Goal: Check status: Check status

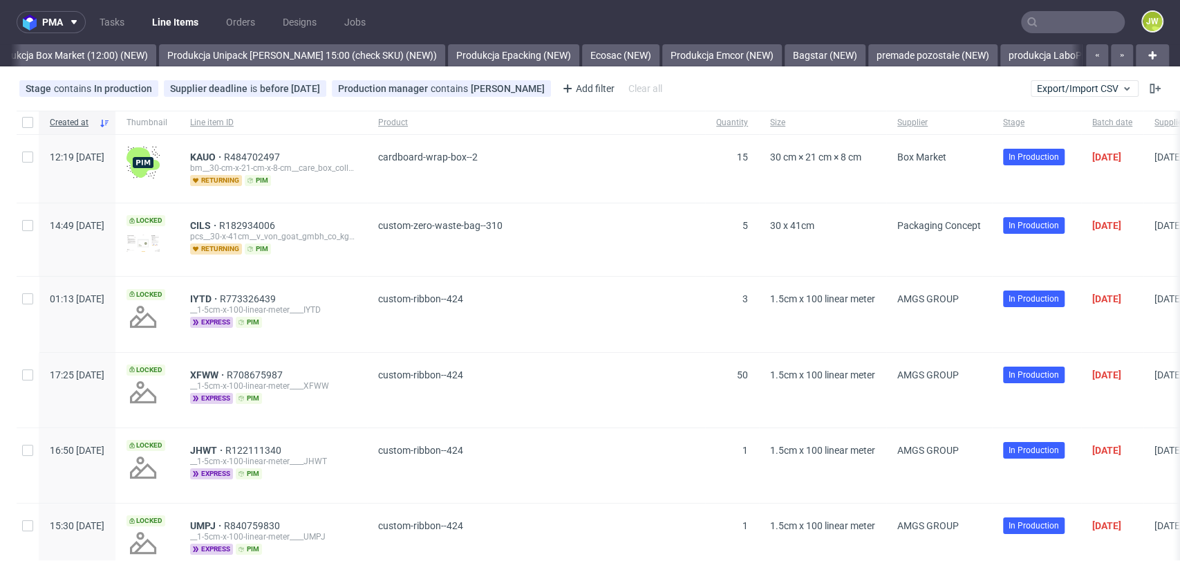
click at [1060, 18] on input "text" at bounding box center [1073, 22] width 104 height 22
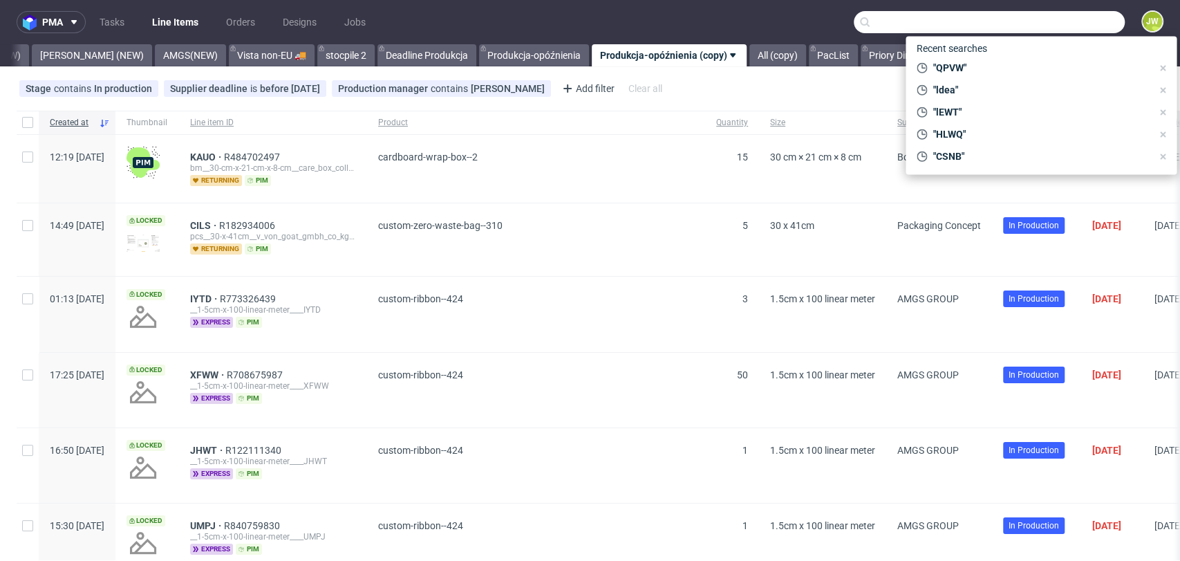
paste input "R631673716"
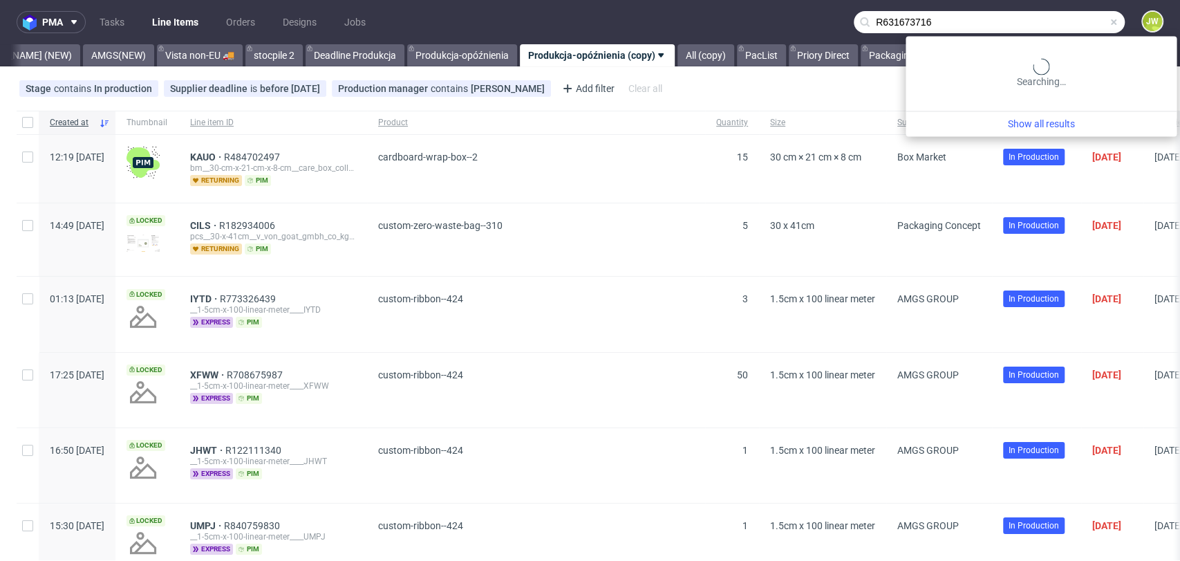
scroll to position [0, 3758]
type input "R631673716"
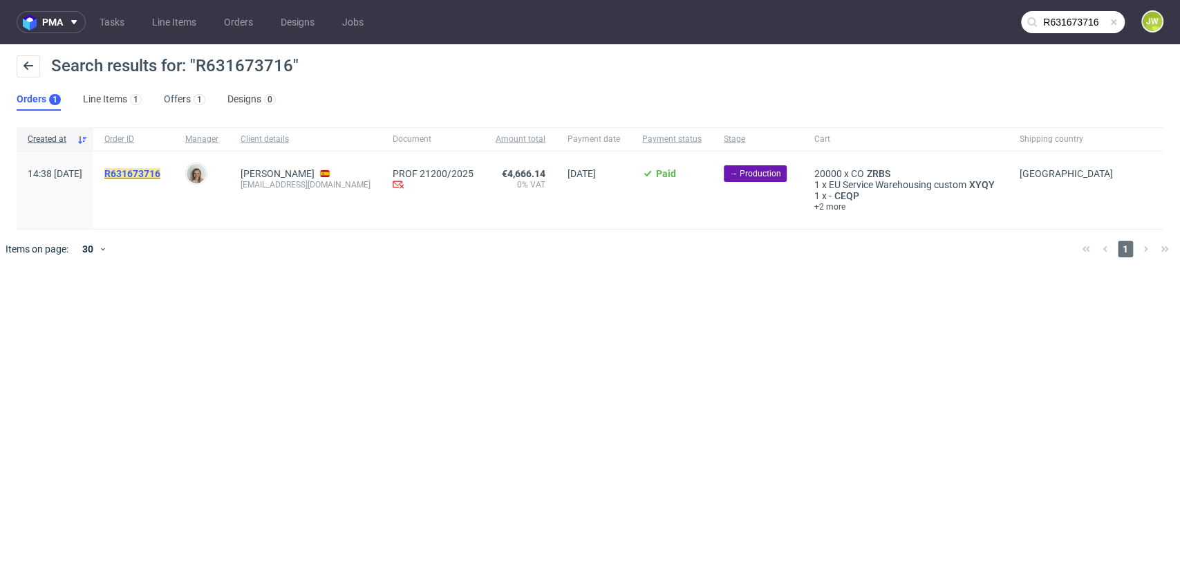
click at [156, 171] on mark "R631673716" at bounding box center [132, 173] width 56 height 11
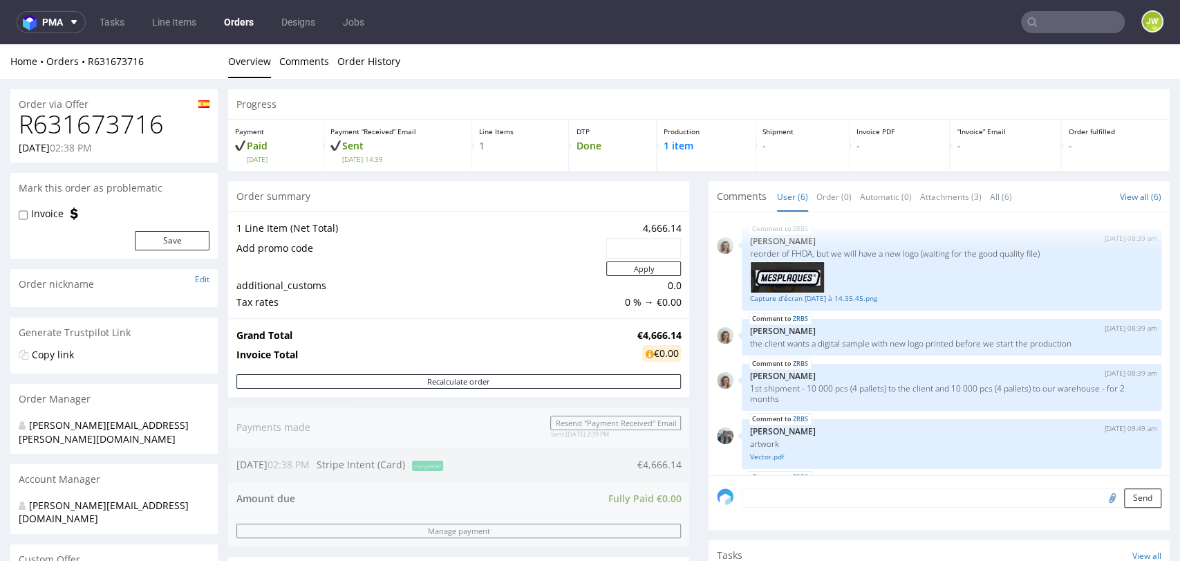
click at [94, 123] on h1 "R631673716" at bounding box center [114, 125] width 191 height 28
click at [115, 59] on link "R631673716" at bounding box center [116, 61] width 56 height 13
click at [116, 59] on link "R631673716" at bounding box center [116, 61] width 56 height 13
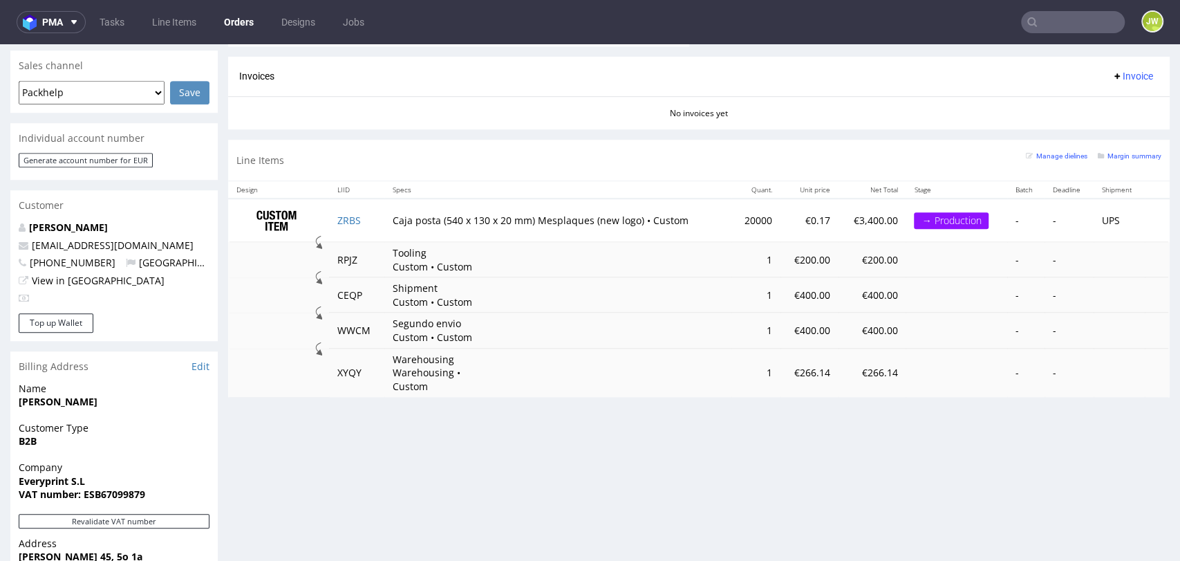
scroll to position [614, 0]
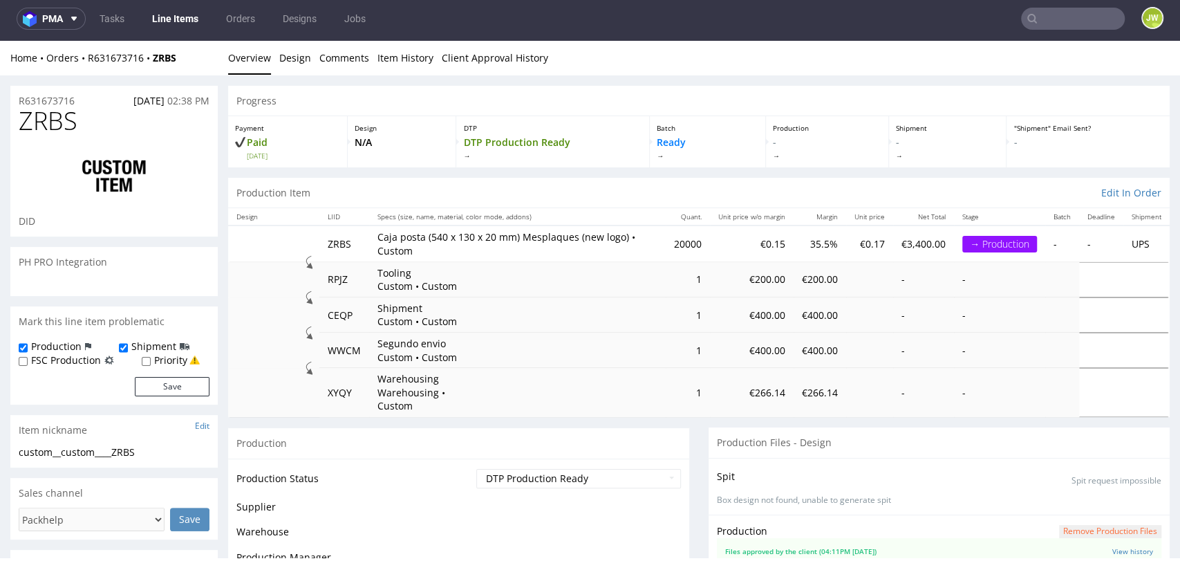
scroll to position [105, 0]
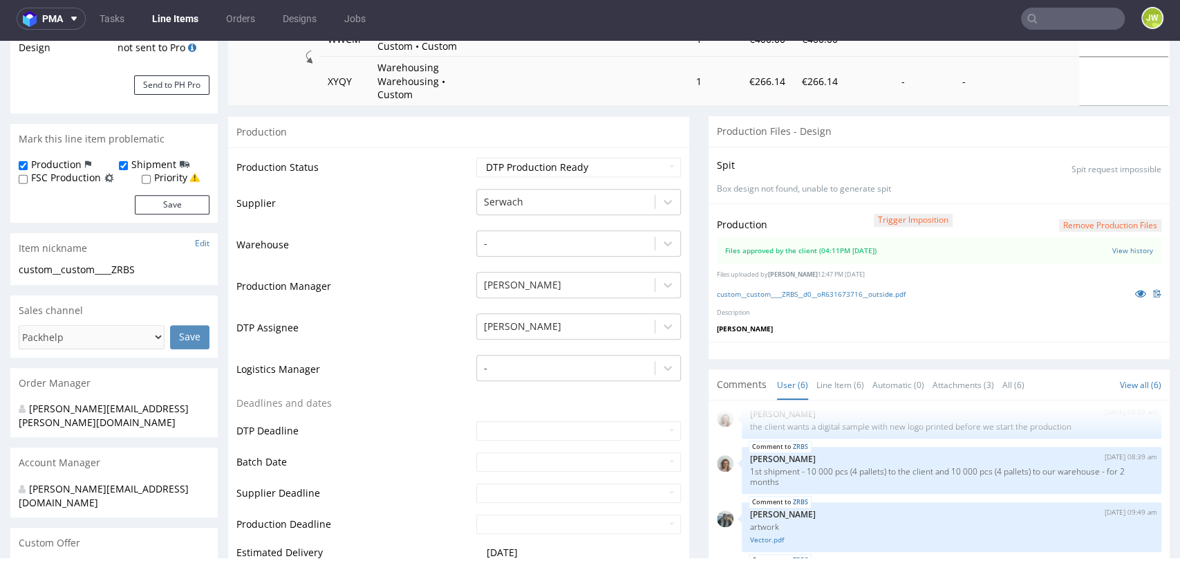
select select "in_progress"
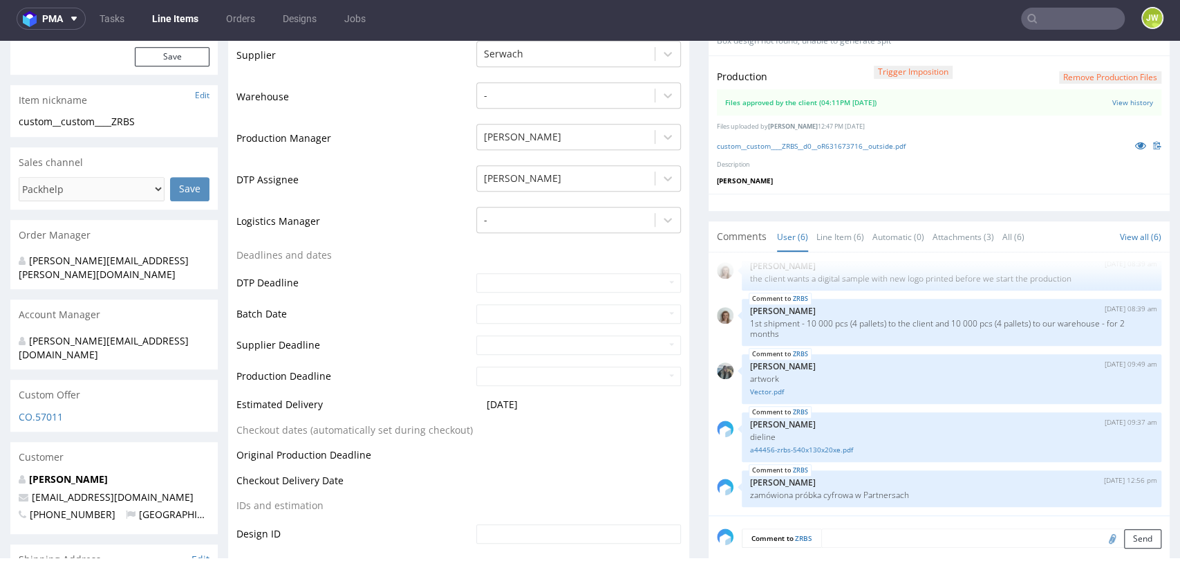
scroll to position [460, 0]
click at [751, 140] on link "custom__custom____ZRBS__d0__oR631673716__outside.pdf" at bounding box center [811, 145] width 189 height 10
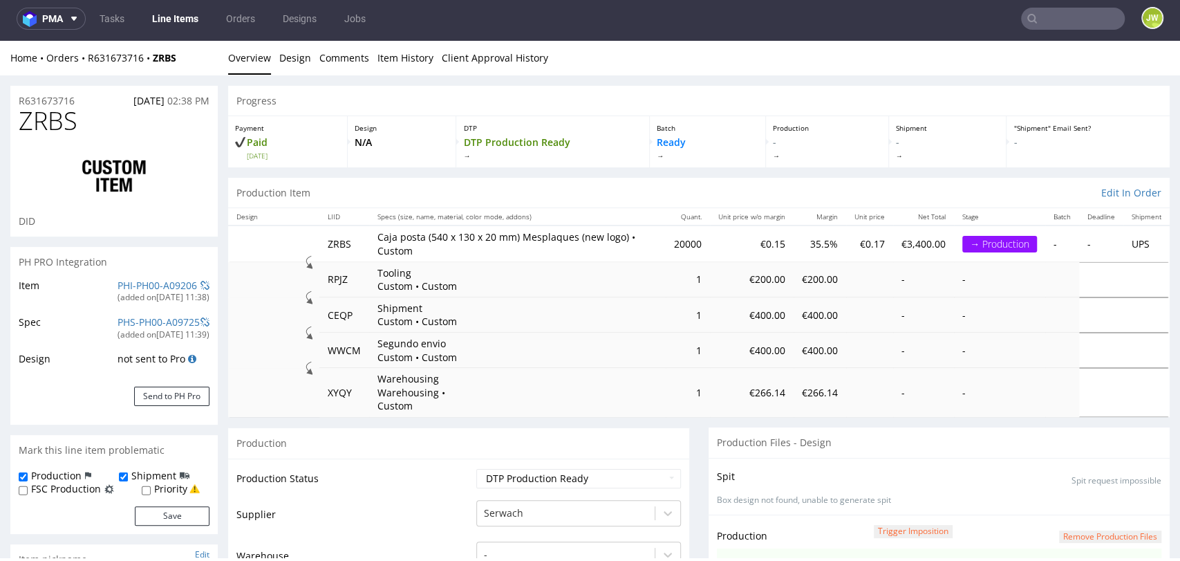
scroll to position [0, 0]
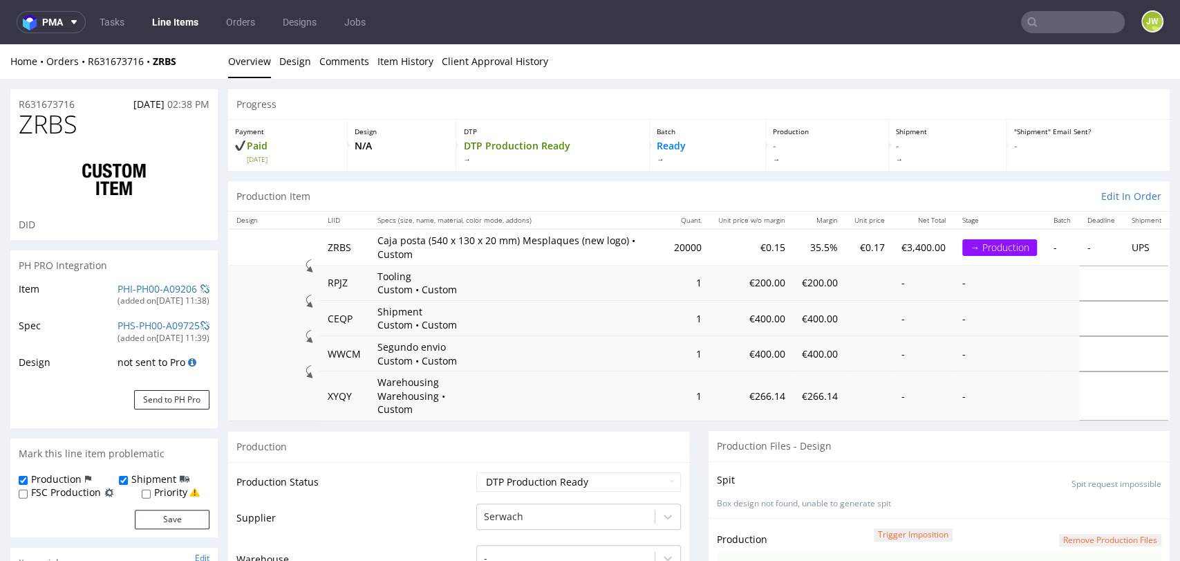
click at [166, 20] on link "Line Items" at bounding box center [175, 22] width 63 height 22
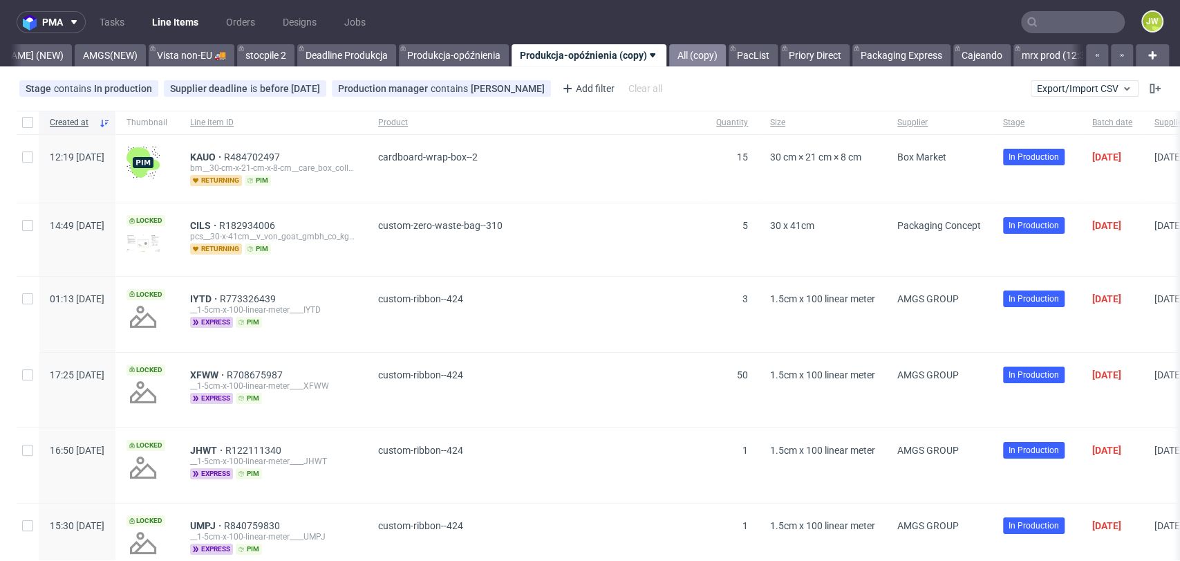
click at [669, 54] on link "All (copy)" at bounding box center [697, 55] width 57 height 22
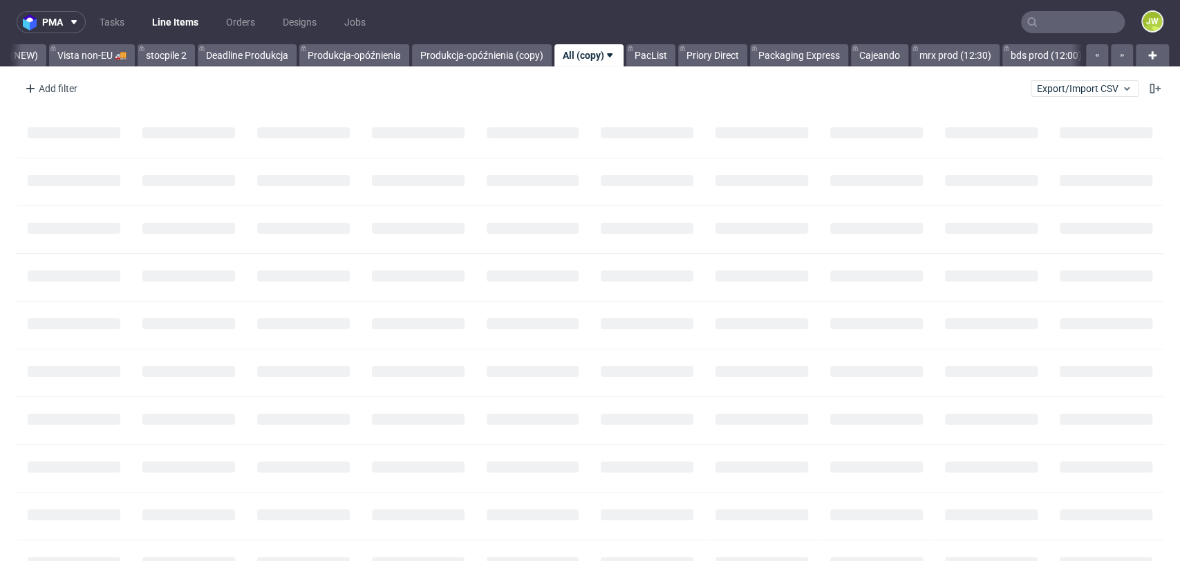
scroll to position [0, 3858]
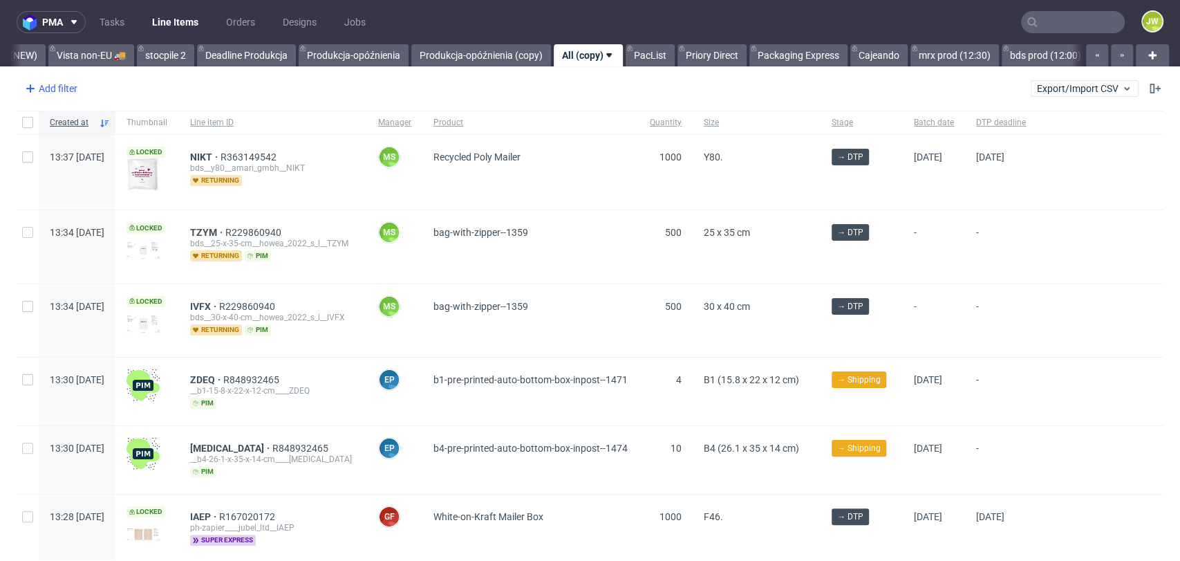
click at [59, 91] on div "Add filter" at bounding box center [49, 88] width 61 height 22
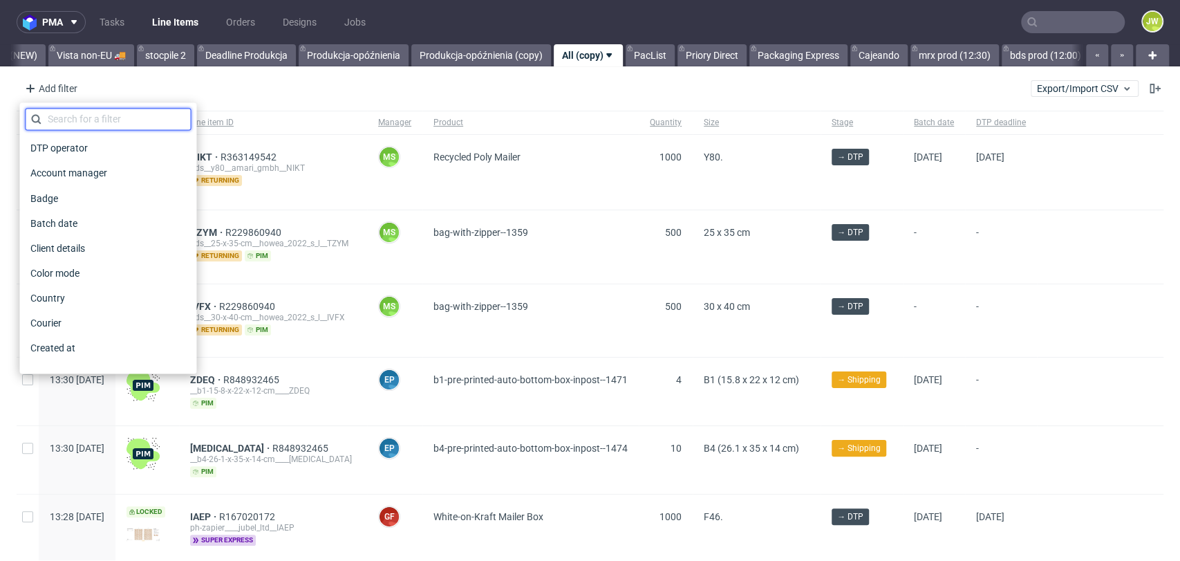
click at [72, 118] on input "text" at bounding box center [108, 119] width 166 height 22
type input "prod"
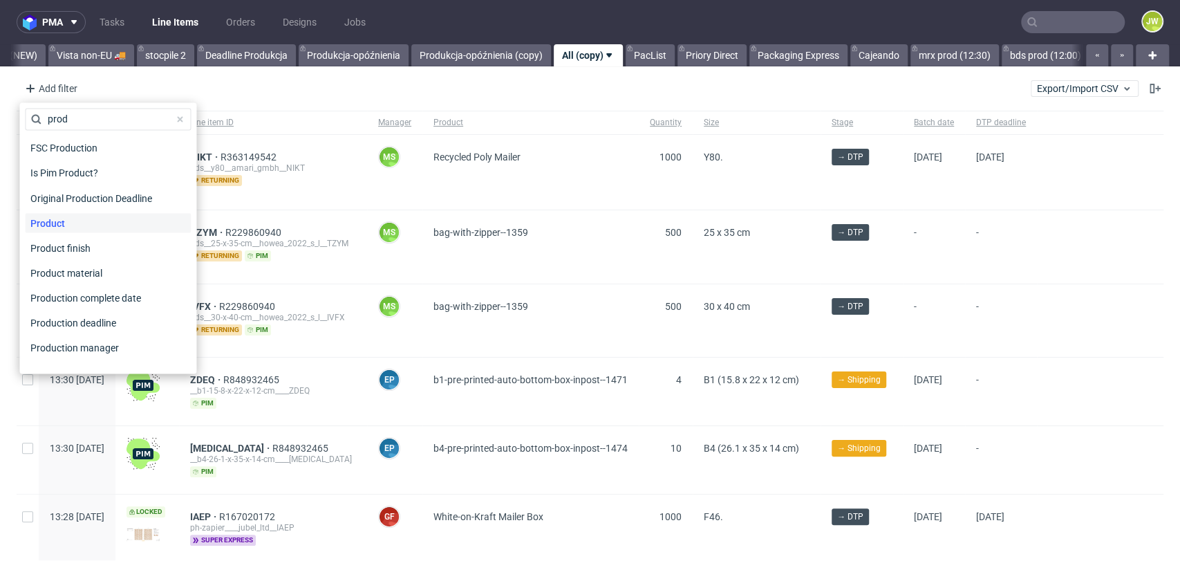
drag, startPoint x: 41, startPoint y: 228, endPoint x: 609, endPoint y: 161, distance: 571.5
click at [41, 228] on span "Product" at bounding box center [48, 222] width 46 height 19
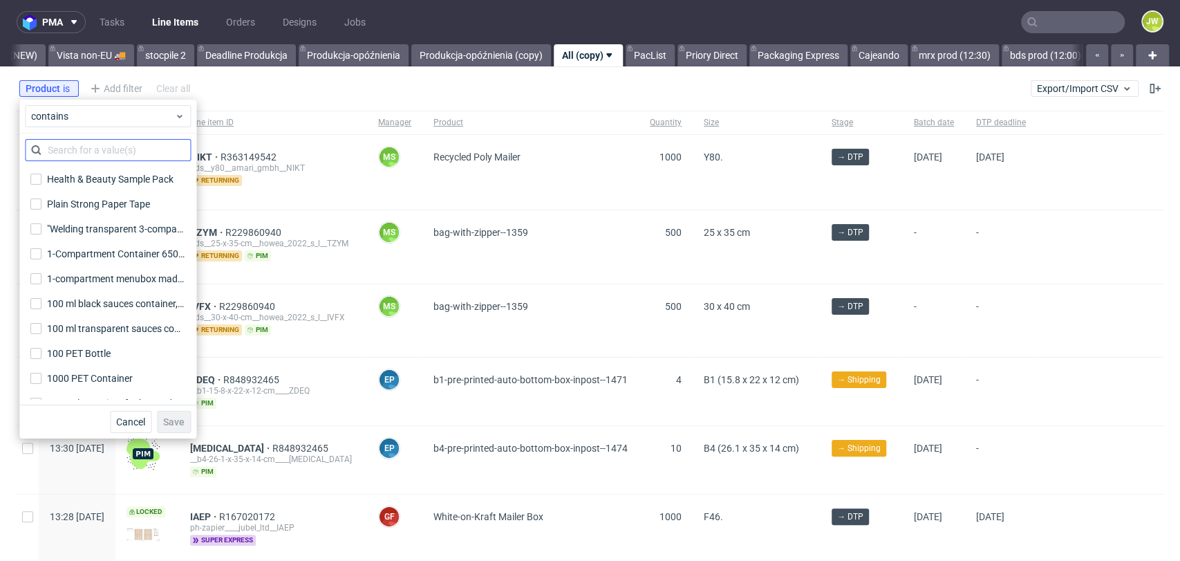
scroll to position [1613, 0]
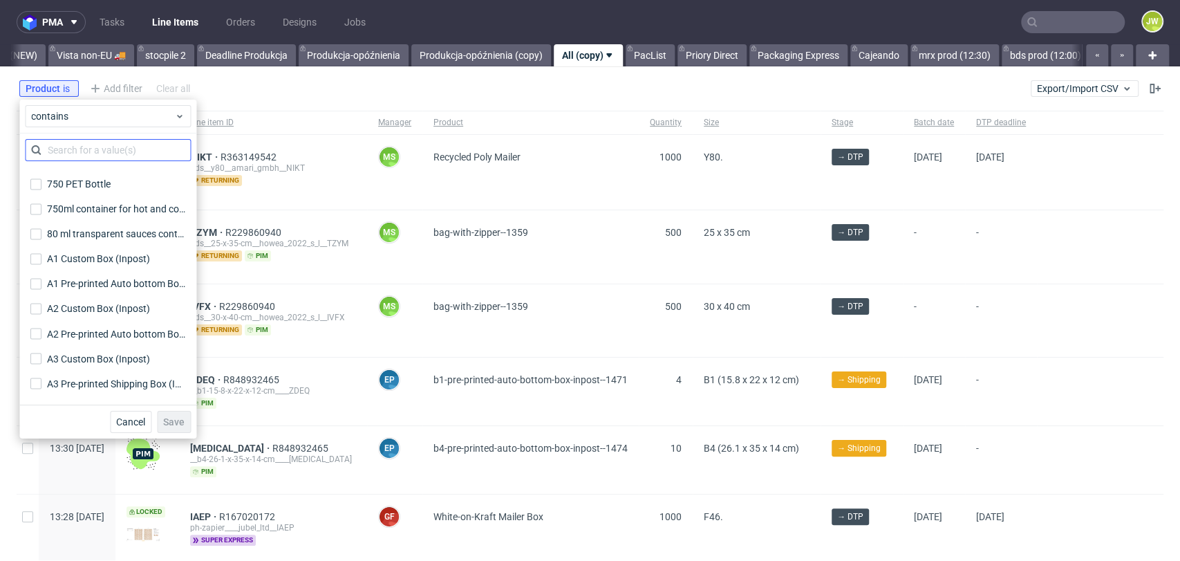
click at [72, 154] on input "text" at bounding box center [108, 150] width 166 height 22
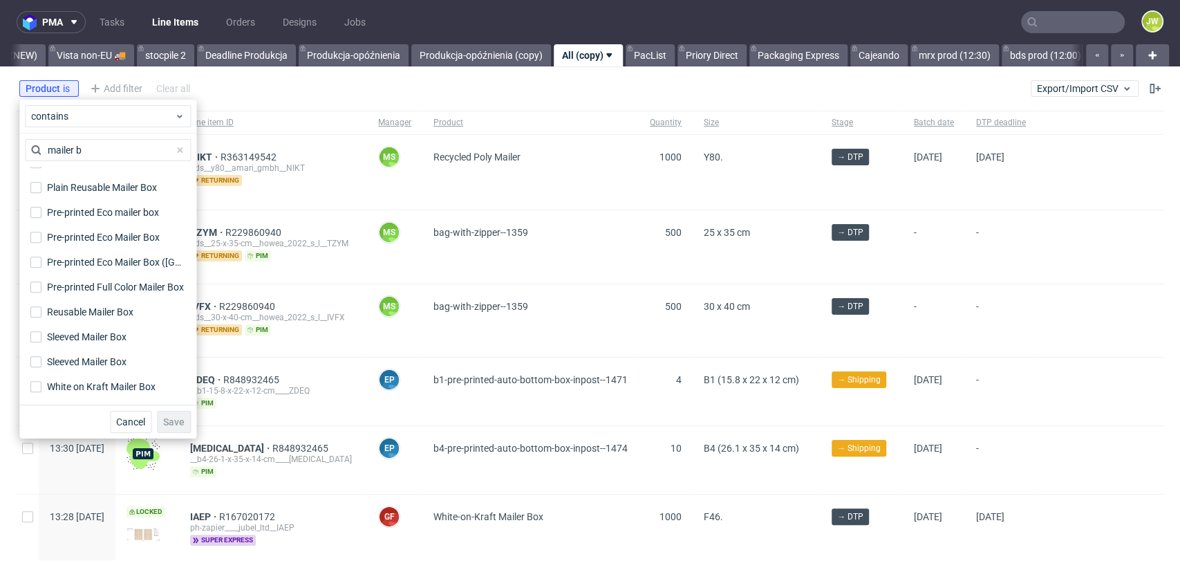
scroll to position [589, 0]
type input "mailer box"
click at [35, 186] on input "Plain Reusable Mailer Box" at bounding box center [35, 187] width 11 height 11
checkbox input "true"
drag, startPoint x: 38, startPoint y: 212, endPoint x: 36, endPoint y: 232, distance: 19.5
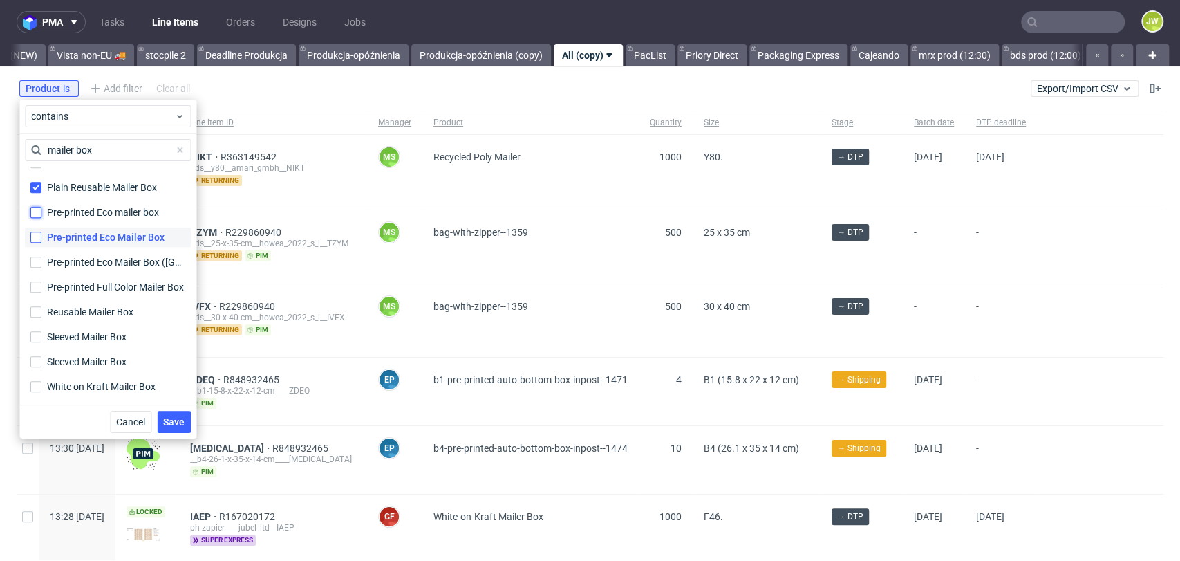
click at [38, 214] on input "Pre-printed Eco mailer box" at bounding box center [35, 212] width 11 height 11
checkbox input "true"
click at [31, 261] on input "Pre-printed Eco Mailer Box (US) Pre-printed Eco Mailer Box ([GEOGRAPHIC_DATA])" at bounding box center [35, 261] width 11 height 11
checkbox input "true"
drag, startPoint x: 39, startPoint y: 230, endPoint x: 35, endPoint y: 283, distance: 53.4
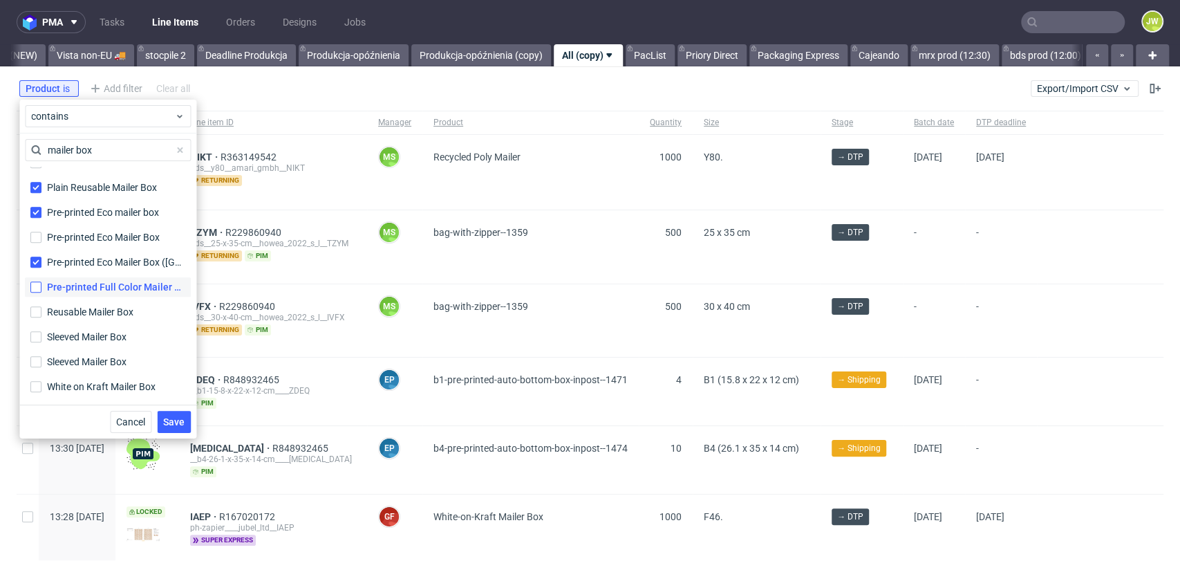
click at [39, 234] on label "Pre-printed Eco Mailer Box" at bounding box center [108, 236] width 166 height 19
click at [37, 238] on input "Pre-printed Eco Mailer Box" at bounding box center [35, 237] width 11 height 11
checkbox input "true"
click at [33, 288] on input "Pre-printed Full Color Mailer Box Pre-printed Full Color Mailer Box" at bounding box center [35, 286] width 11 height 11
checkbox input "true"
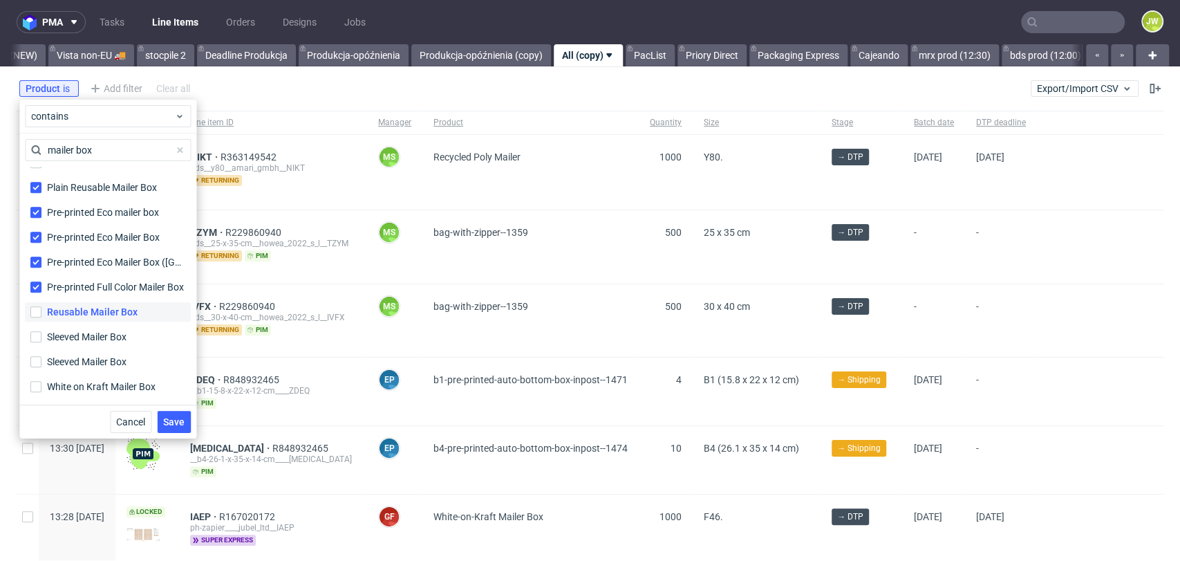
click at [31, 319] on label "Reusable Mailer Box" at bounding box center [108, 311] width 166 height 19
click at [31, 317] on input "Reusable Mailer Box" at bounding box center [35, 311] width 11 height 11
checkbox input "true"
click at [36, 342] on label "Sleeved Mailer Box" at bounding box center [108, 336] width 166 height 19
click at [36, 342] on input "Sleeved Mailer Box" at bounding box center [35, 336] width 11 height 11
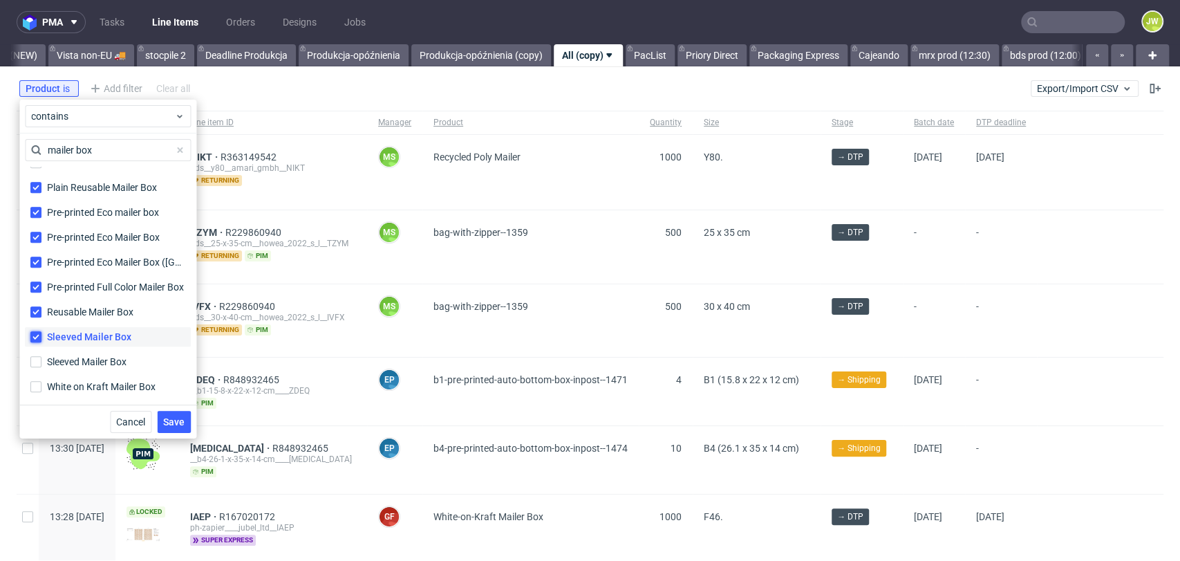
checkbox input "true"
drag, startPoint x: 34, startPoint y: 365, endPoint x: 35, endPoint y: 386, distance: 20.7
click at [35, 366] on input "Sleeved Mailer Box" at bounding box center [35, 361] width 11 height 11
checkbox input "true"
click at [35, 386] on input "White on Kraft Mailer Box" at bounding box center [35, 386] width 11 height 11
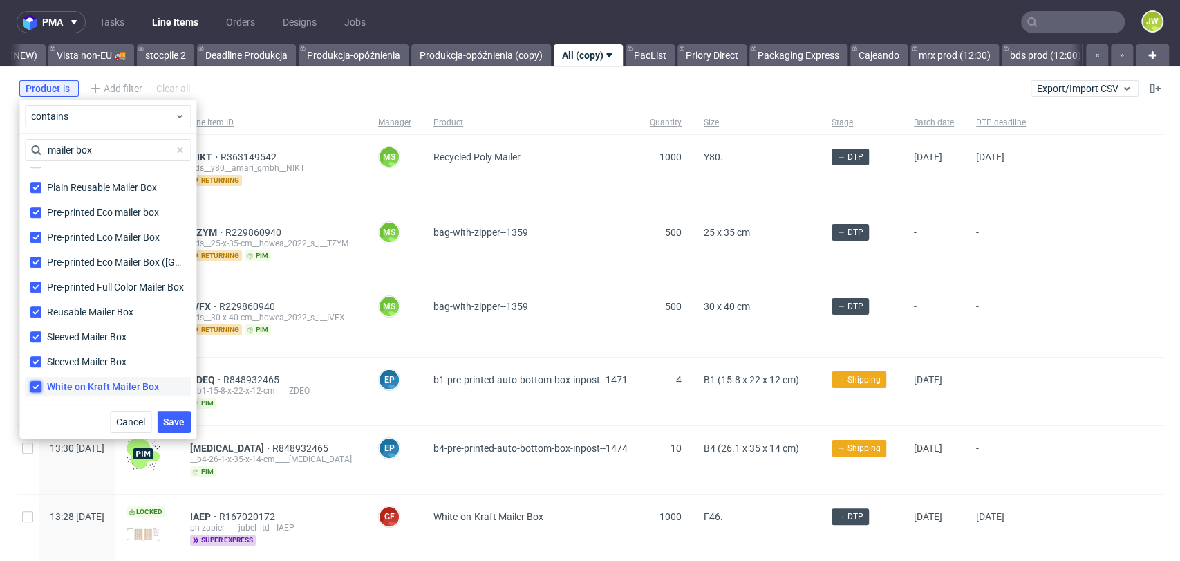
checkbox input "true"
click at [166, 422] on span "Save" at bounding box center [173, 422] width 21 height 10
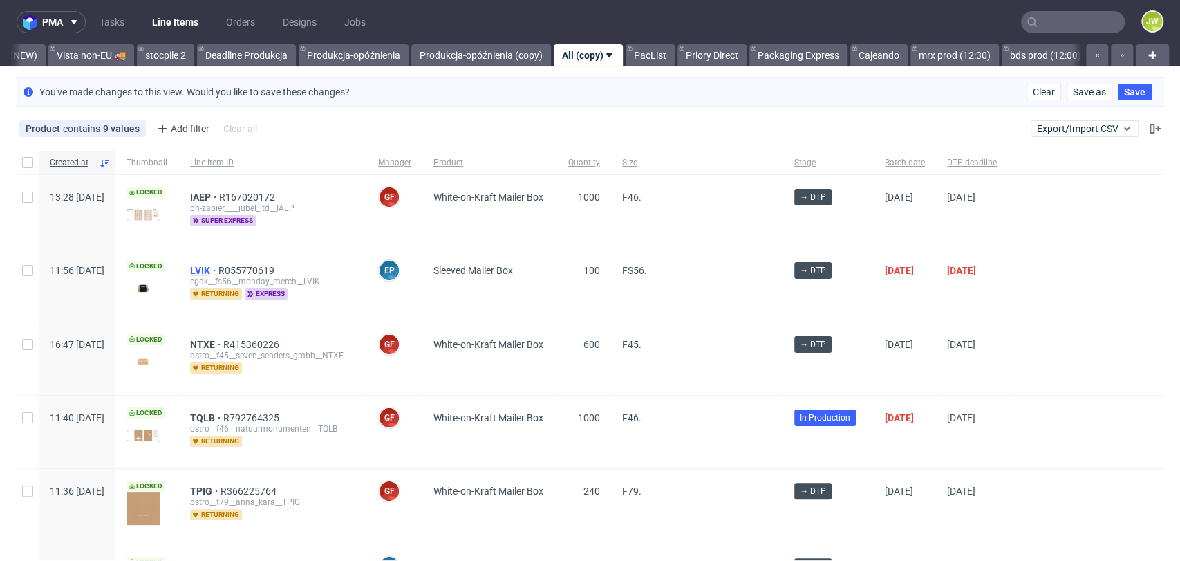
click at [218, 272] on span "LVIK" at bounding box center [204, 270] width 28 height 11
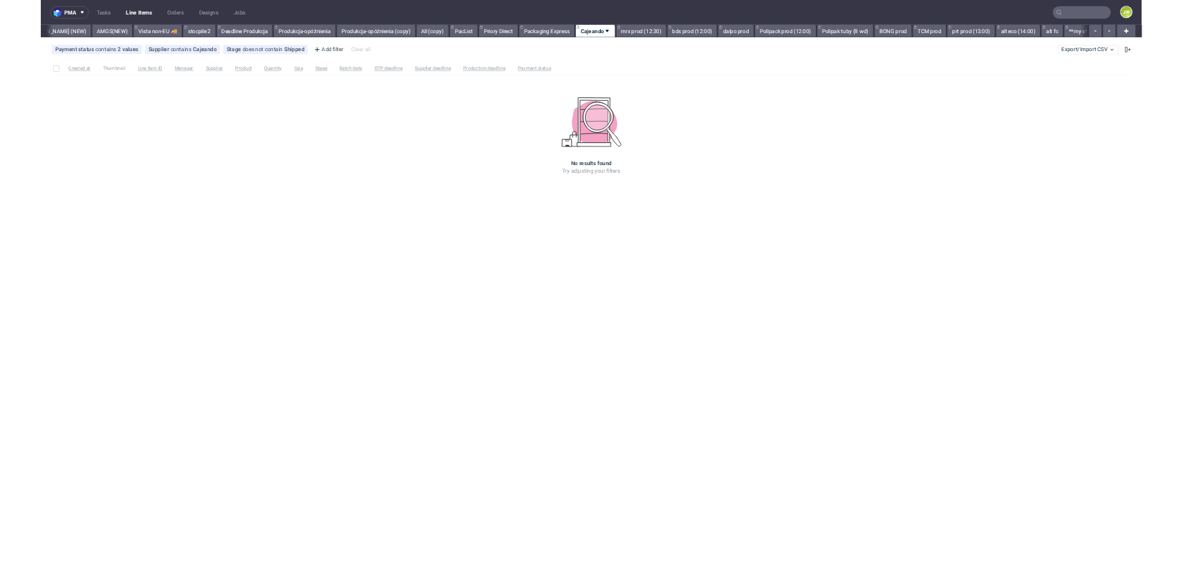
scroll to position [0, 3743]
